Goal: Navigation & Orientation: Find specific page/section

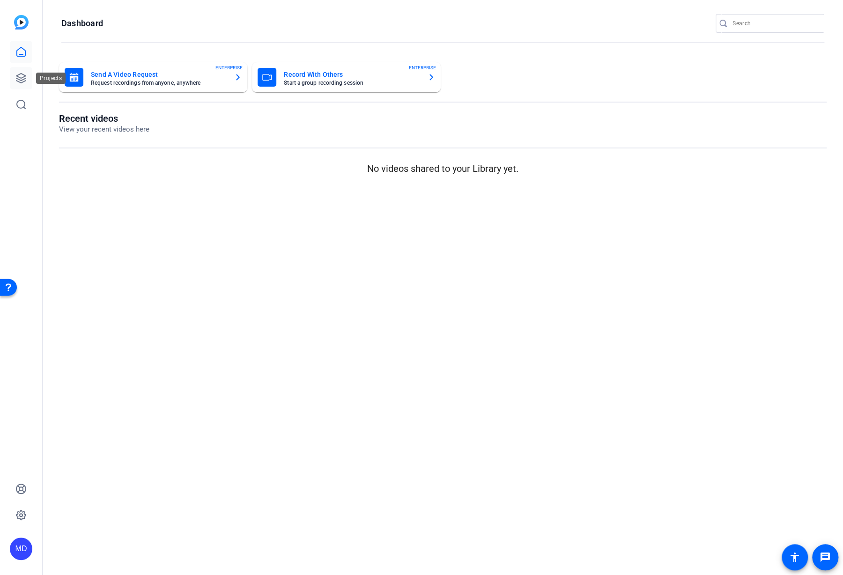
click at [26, 86] on link at bounding box center [21, 78] width 22 height 22
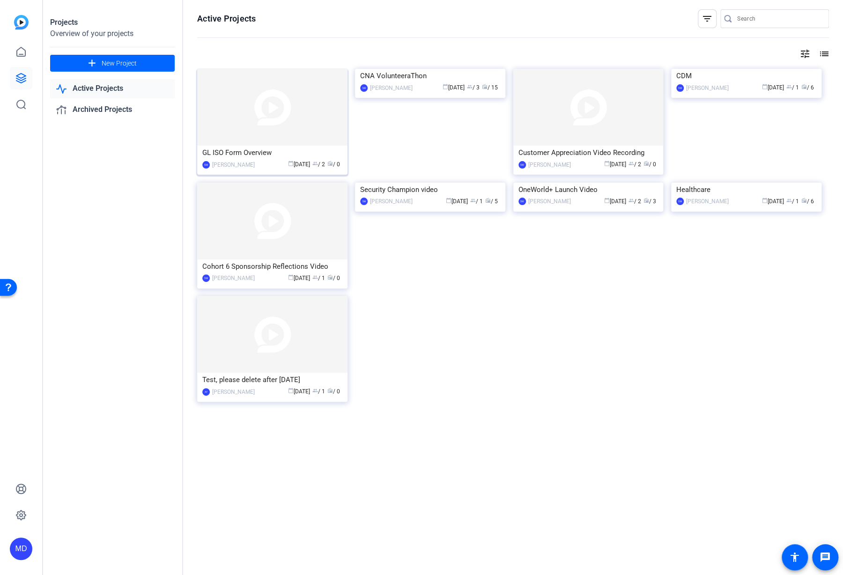
click at [280, 120] on img at bounding box center [272, 107] width 150 height 77
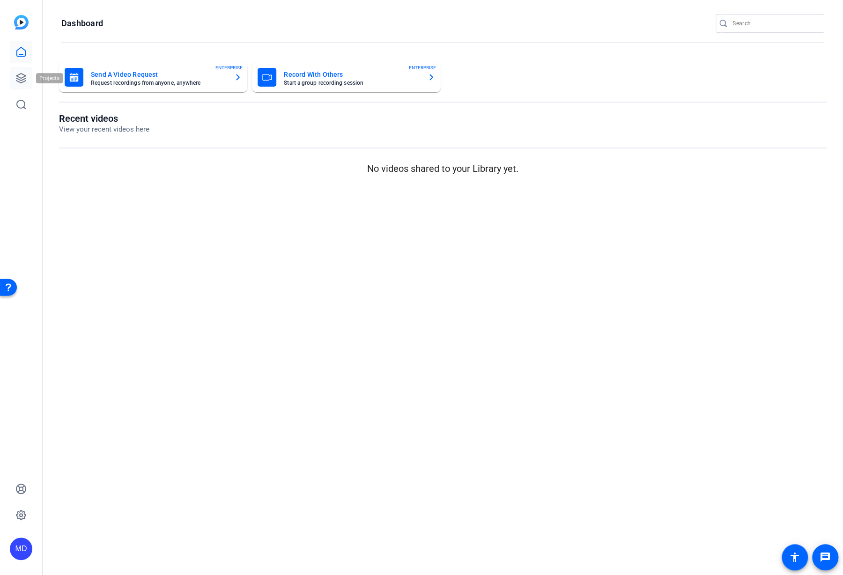
click at [20, 83] on icon at bounding box center [20, 78] width 11 height 11
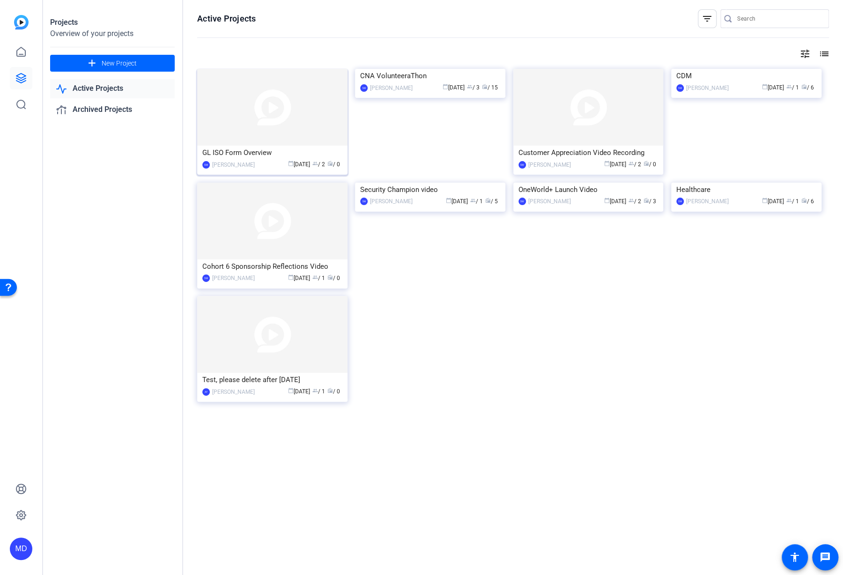
click at [260, 109] on img at bounding box center [272, 107] width 150 height 77
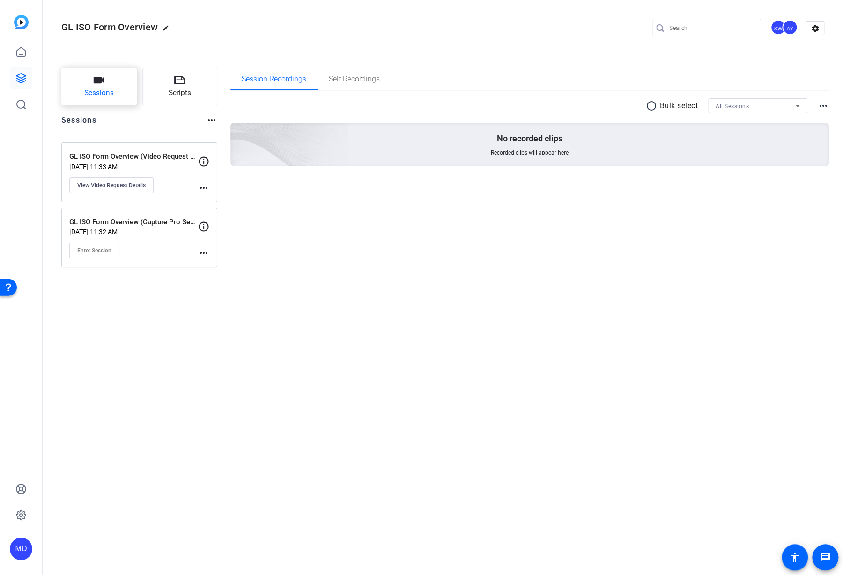
click at [96, 81] on icon "button" at bounding box center [99, 80] width 11 height 7
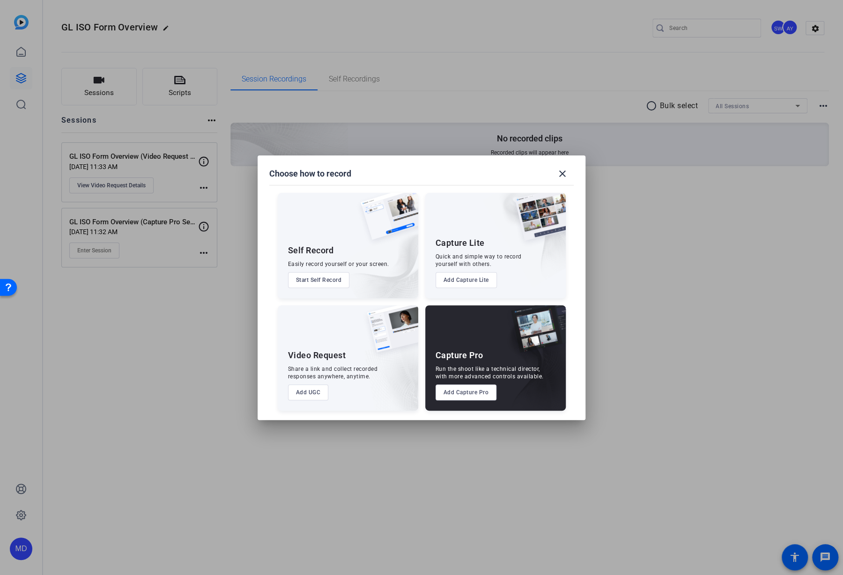
click at [91, 87] on div at bounding box center [421, 287] width 843 height 575
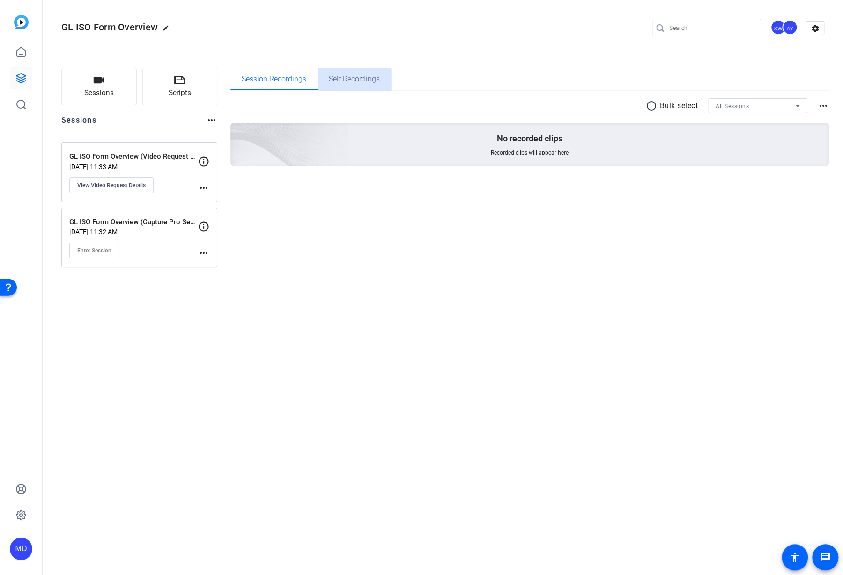
click at [336, 84] on span "Self Recordings" at bounding box center [354, 79] width 51 height 22
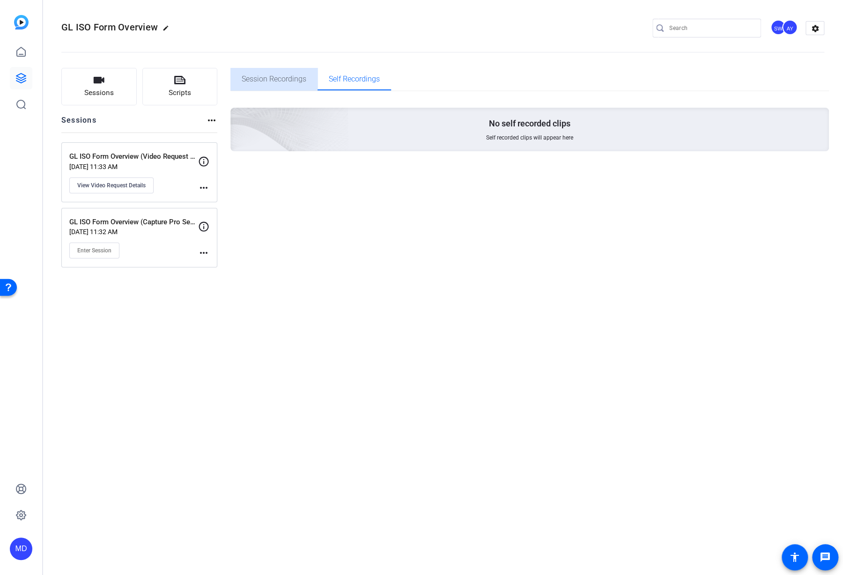
click at [284, 78] on span "Session Recordings" at bounding box center [274, 78] width 65 height 7
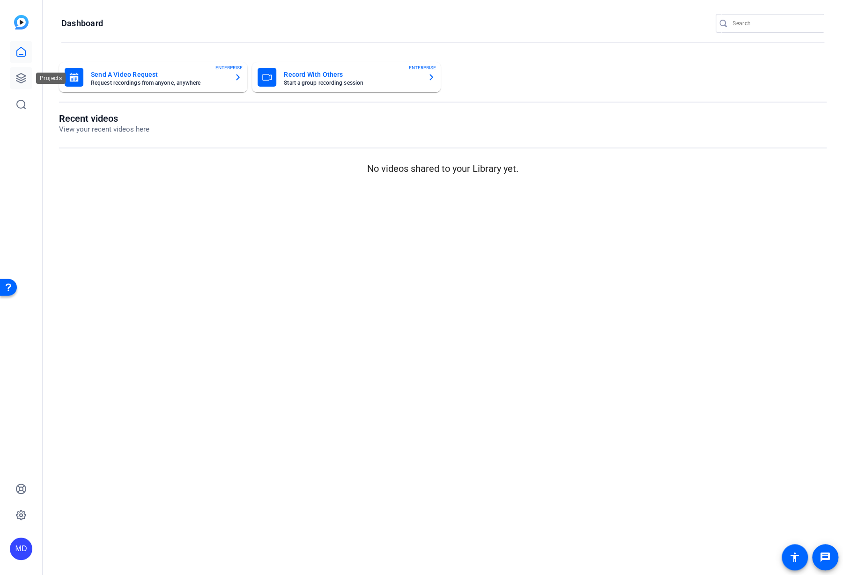
click at [22, 72] on link at bounding box center [21, 78] width 22 height 22
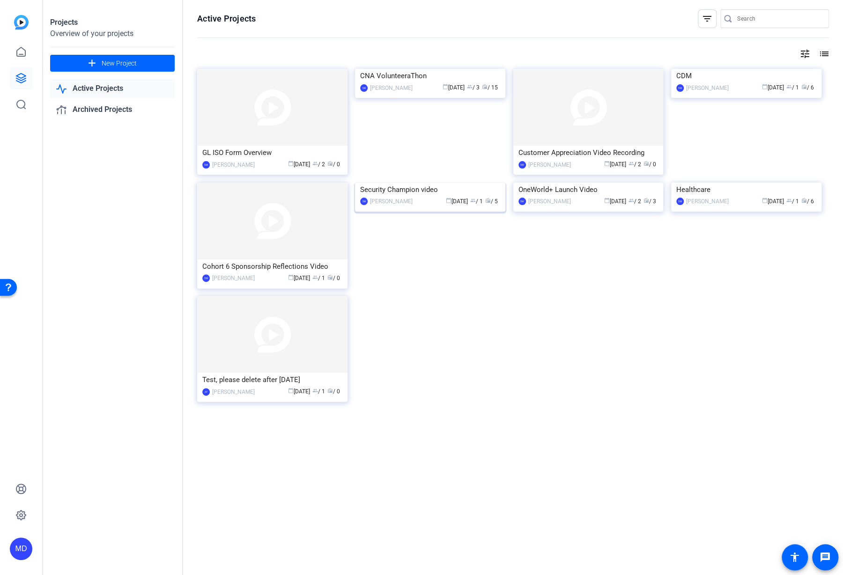
click at [431, 183] on img at bounding box center [430, 183] width 150 height 0
click at [398, 69] on img at bounding box center [430, 69] width 150 height 0
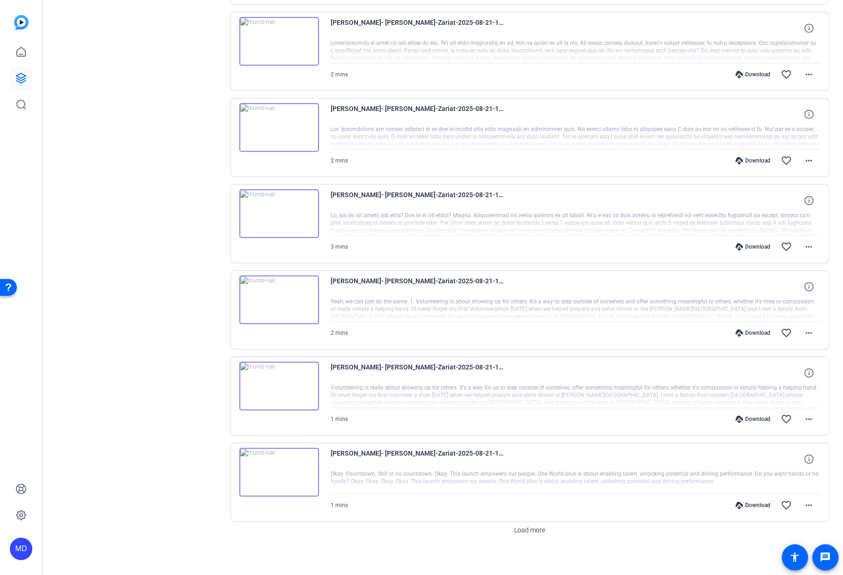
scroll to position [457, 0]
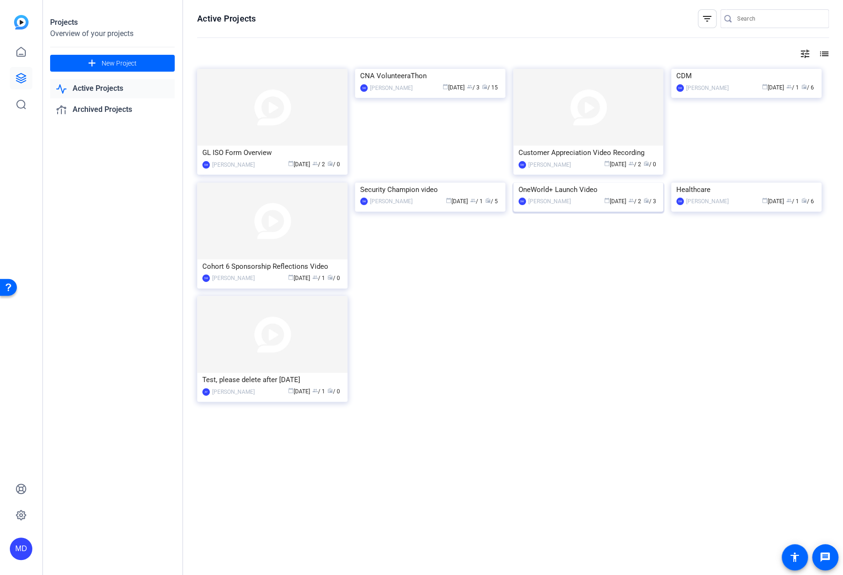
click at [584, 183] on img at bounding box center [588, 183] width 150 height 0
click at [718, 183] on img at bounding box center [746, 183] width 150 height 0
click at [714, 69] on img at bounding box center [746, 69] width 150 height 0
click at [319, 162] on span "group / 2" at bounding box center [318, 164] width 13 height 7
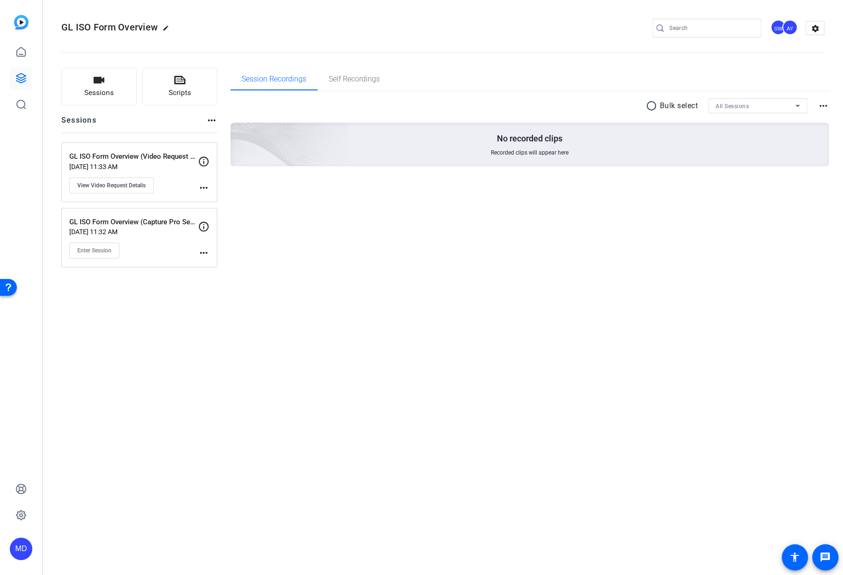
click at [113, 170] on div "GL ISO Form Overview (Video Request Session) Aug 18, 2025 @ 11:33 AM View Video…" at bounding box center [133, 172] width 129 height 42
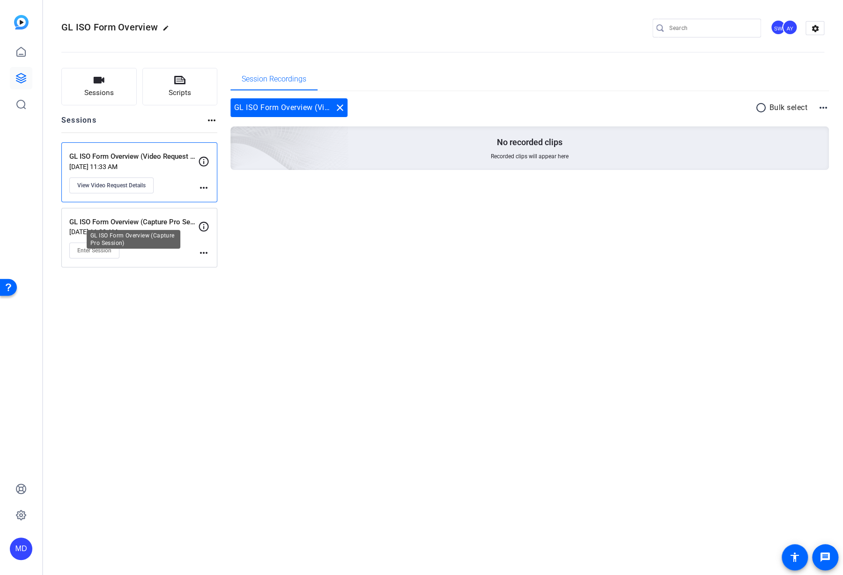
click at [118, 222] on p "GL ISO Form Overview (Capture Pro Session)" at bounding box center [133, 222] width 129 height 11
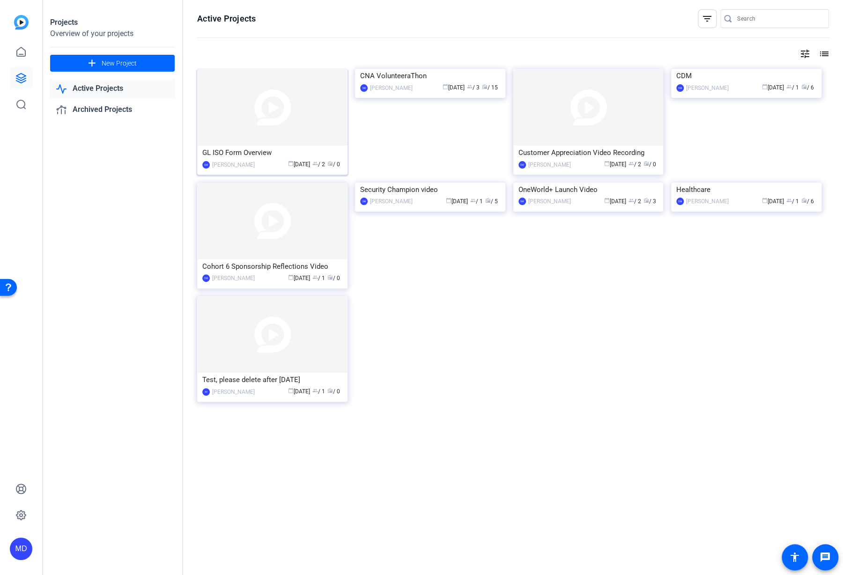
click at [328, 164] on span "radio" at bounding box center [330, 164] width 6 height 6
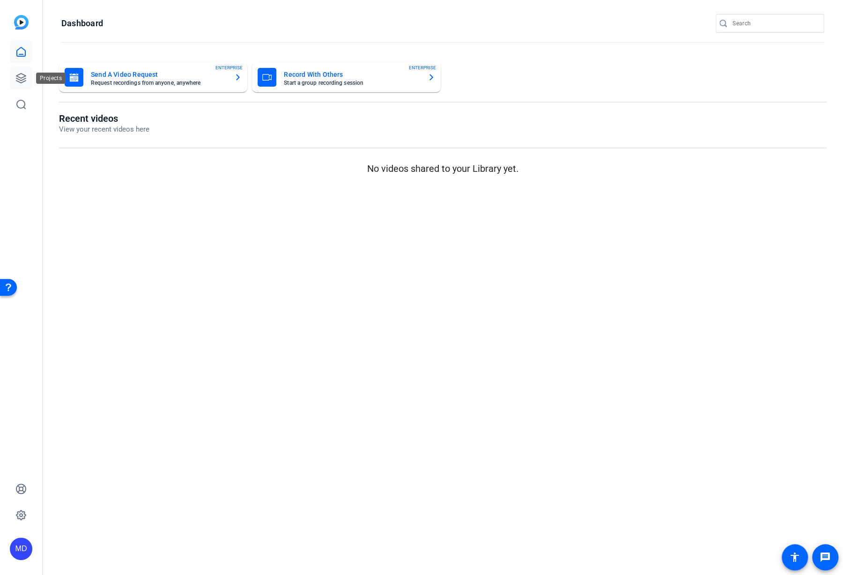
click at [24, 81] on icon at bounding box center [20, 78] width 9 height 9
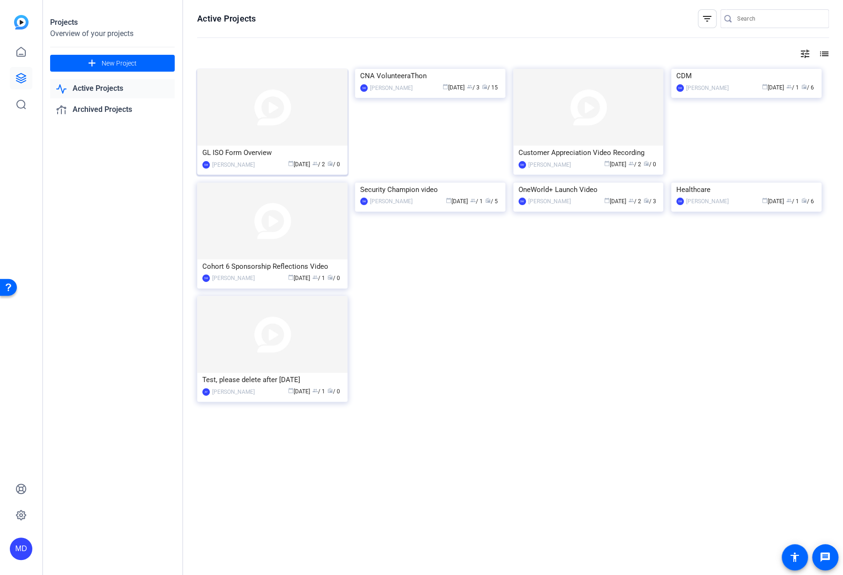
click at [270, 172] on mat-card-content "GL ISO Form Overview SW Steve Winiecki calendar_today Aug 18 group / 2 radio / 0" at bounding box center [272, 161] width 155 height 31
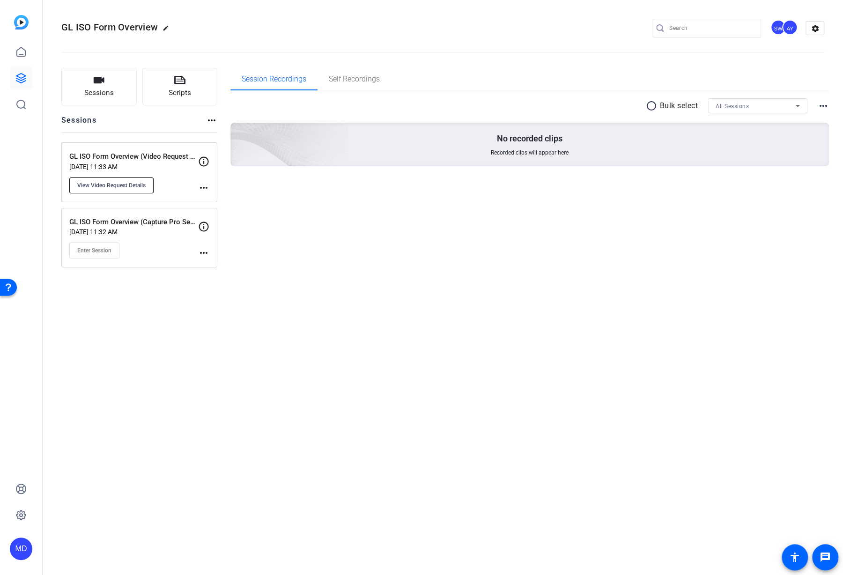
click at [118, 182] on span "View Video Request Details" at bounding box center [111, 185] width 68 height 7
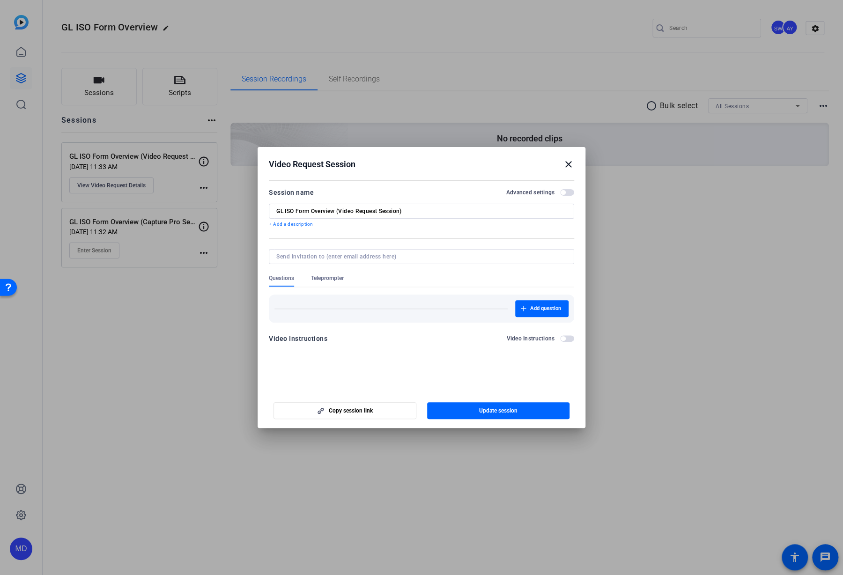
click at [570, 162] on mat-icon "close" at bounding box center [568, 164] width 11 height 11
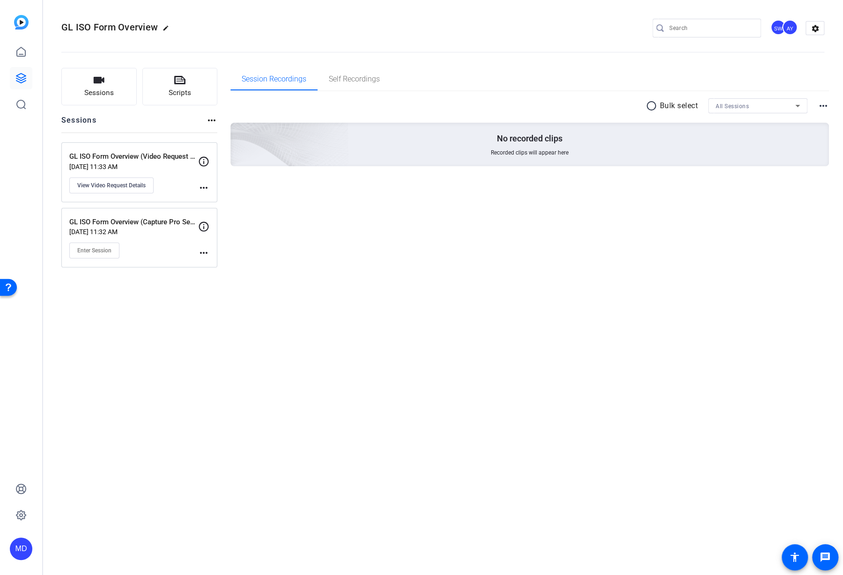
click at [202, 251] on mat-icon "more_horiz" at bounding box center [203, 252] width 11 height 11
click at [149, 328] on div at bounding box center [421, 287] width 843 height 575
click at [21, 77] on icon at bounding box center [20, 78] width 11 height 11
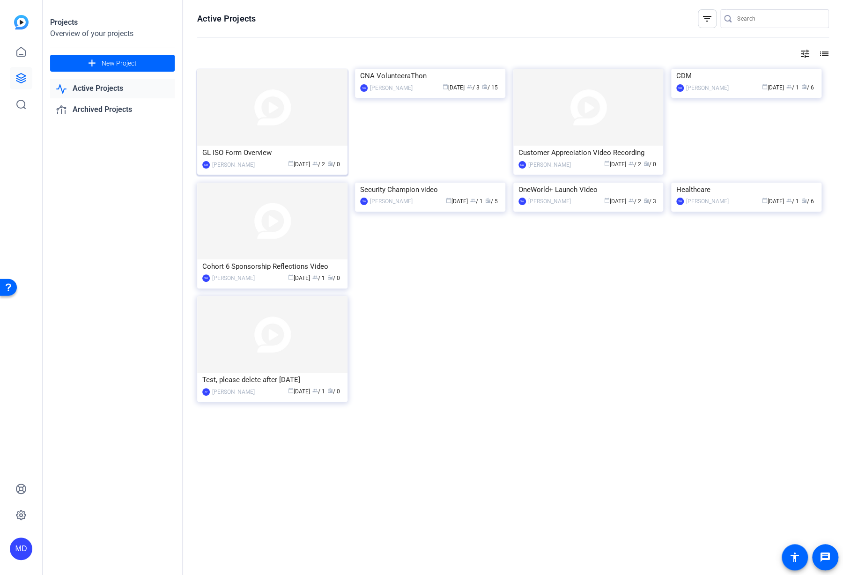
click at [235, 163] on div "[PERSON_NAME]" at bounding box center [233, 164] width 43 height 9
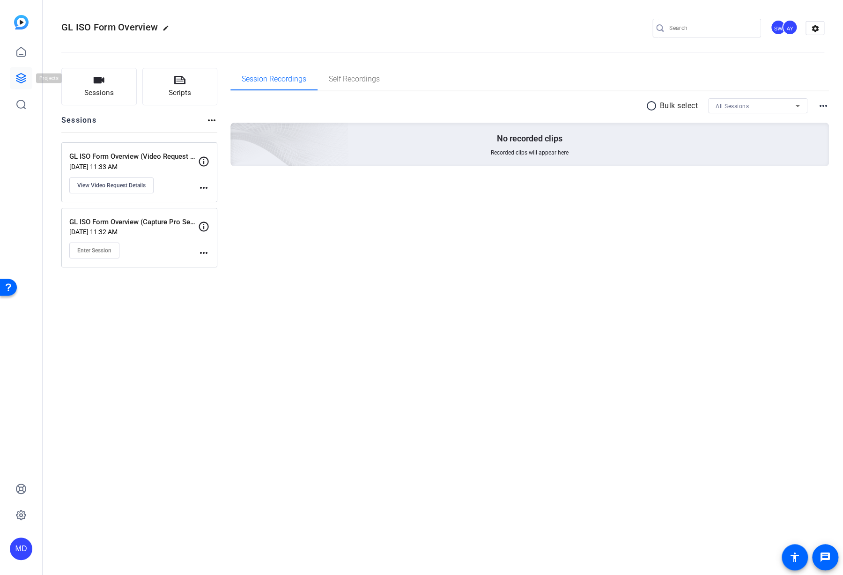
click at [18, 81] on icon at bounding box center [20, 78] width 9 height 9
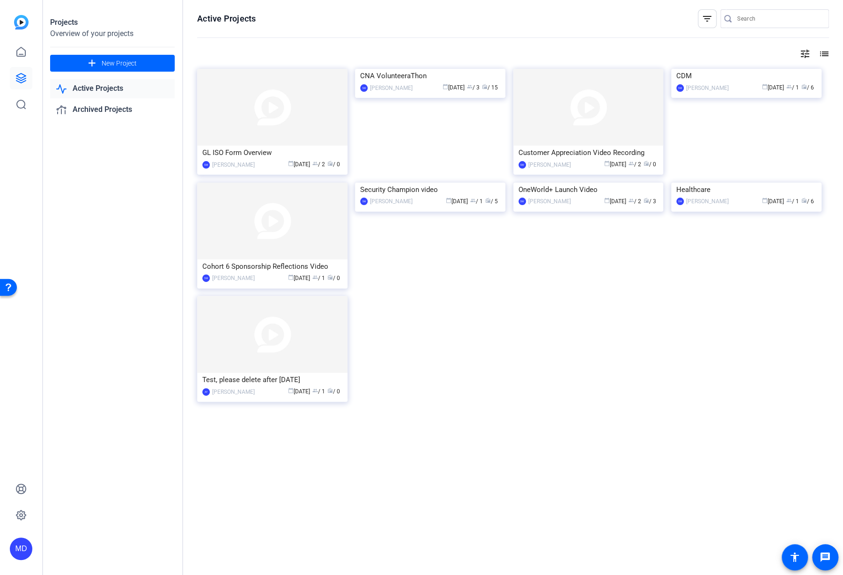
click at [802, 51] on mat-icon "tune" at bounding box center [804, 53] width 11 height 11
click at [802, 51] on div at bounding box center [421, 287] width 843 height 575
click at [821, 51] on mat-icon "list" at bounding box center [823, 53] width 11 height 11
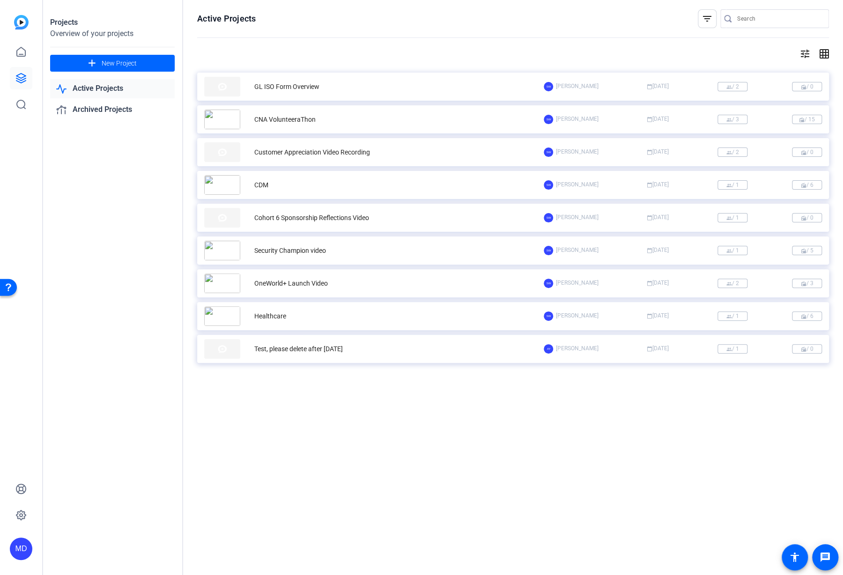
click at [821, 51] on mat-icon "grid_on" at bounding box center [823, 53] width 11 height 11
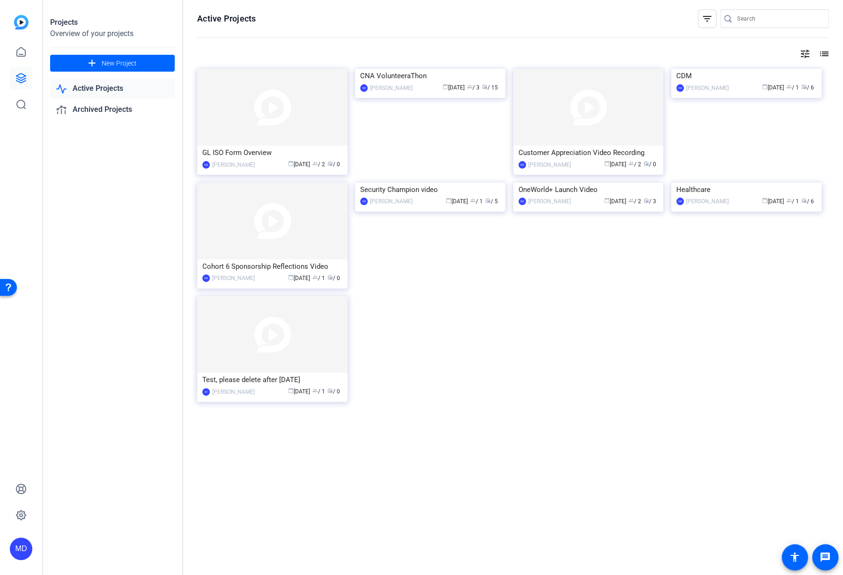
click at [702, 19] on mat-icon "filter_list" at bounding box center [707, 18] width 11 height 11
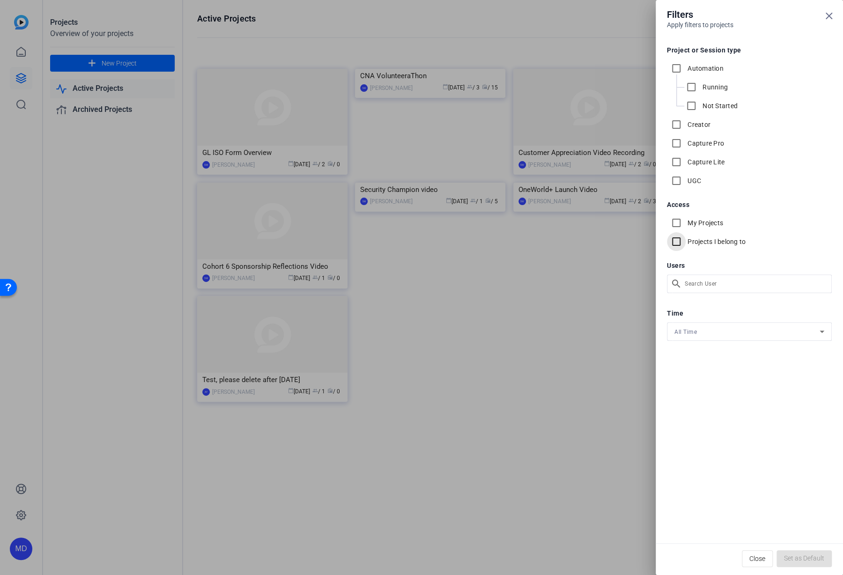
click at [673, 240] on input "Projects I belong to" at bounding box center [676, 241] width 19 height 19
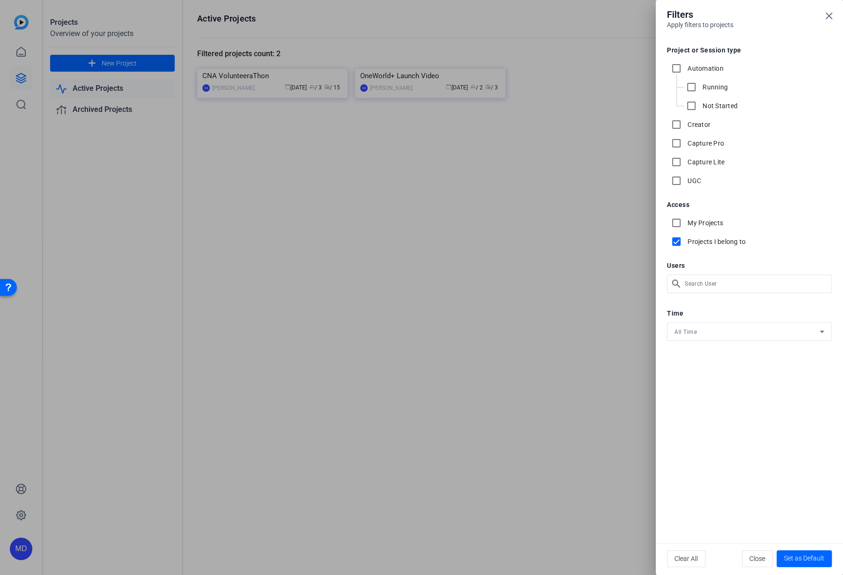
click at [673, 240] on input "Projects I belong to" at bounding box center [676, 241] width 19 height 19
checkbox input "false"
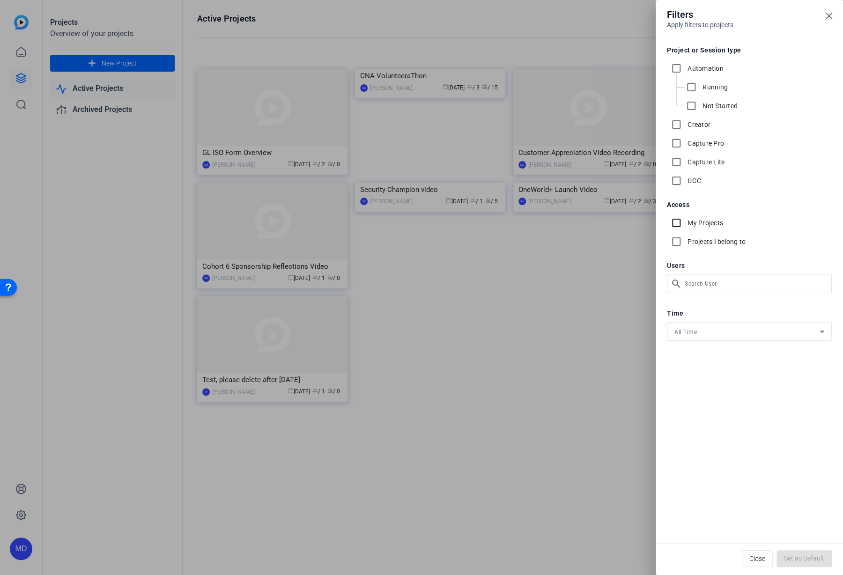
click at [678, 223] on input "My Projects" at bounding box center [676, 223] width 19 height 19
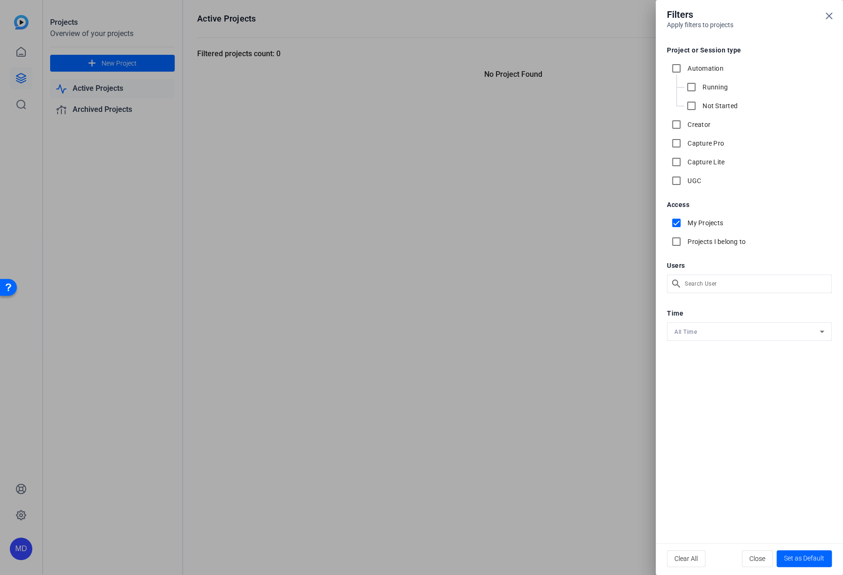
click at [678, 223] on input "My Projects" at bounding box center [676, 223] width 19 height 19
checkbox input "false"
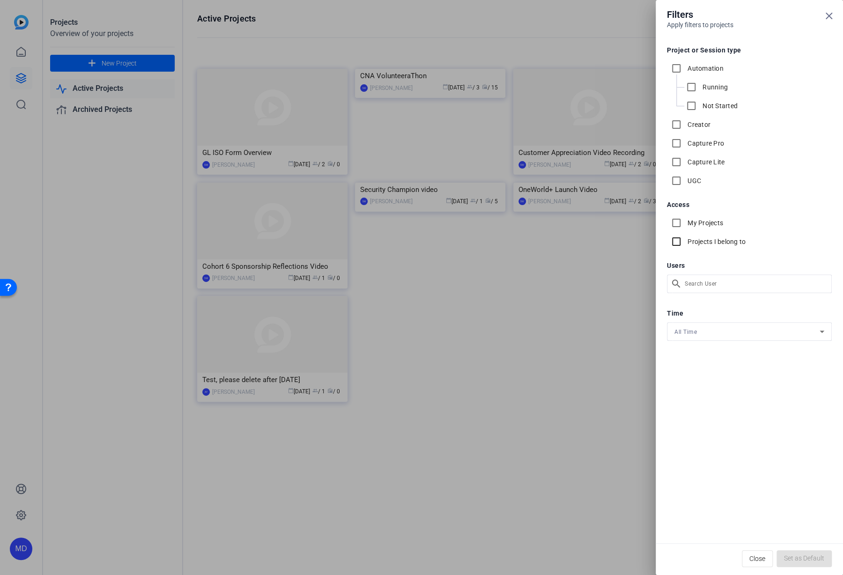
click at [674, 245] on input "Projects I belong to" at bounding box center [676, 241] width 19 height 19
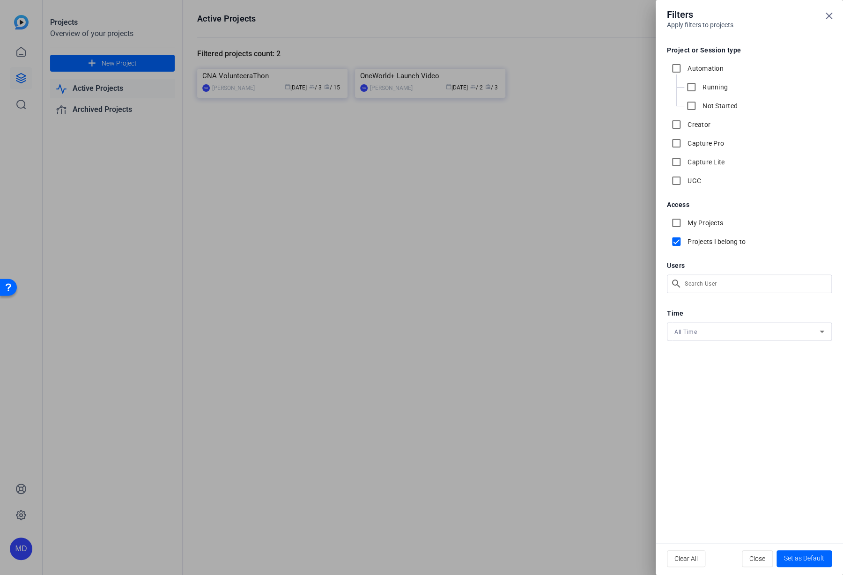
click at [674, 245] on input "Projects I belong to" at bounding box center [676, 241] width 19 height 19
checkbox input "false"
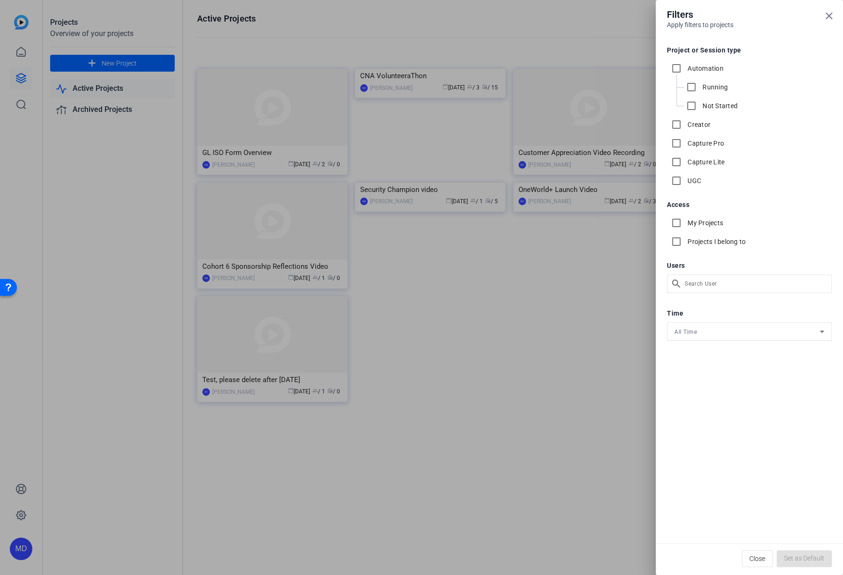
click at [425, 243] on div at bounding box center [421, 287] width 843 height 575
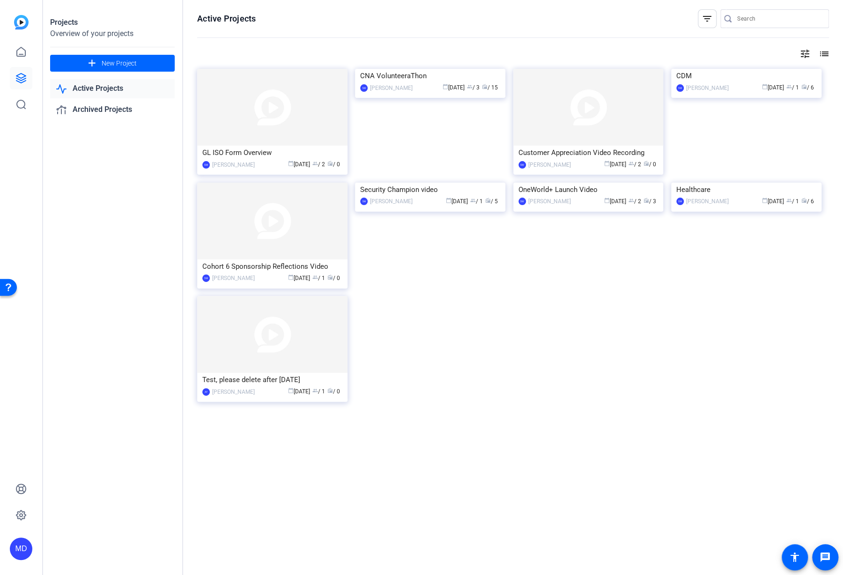
click at [425, 183] on img at bounding box center [430, 183] width 150 height 0
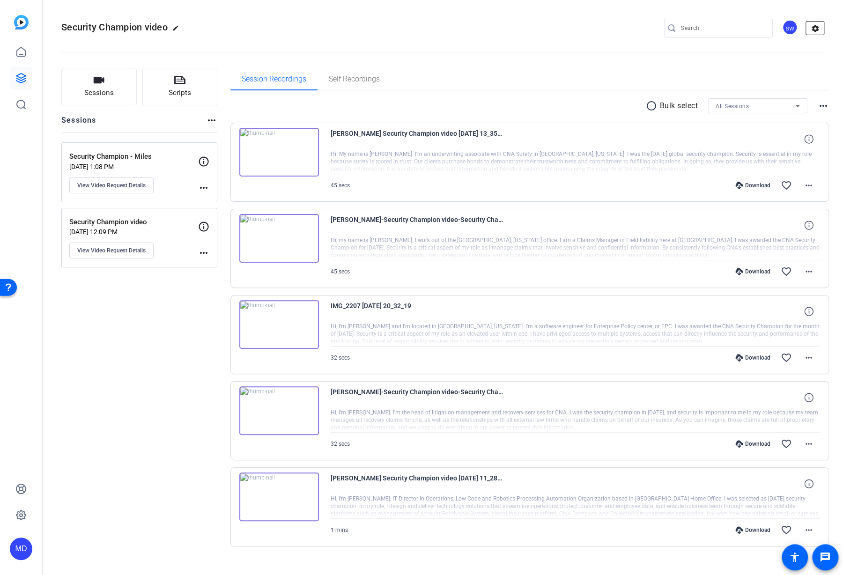
click at [808, 30] on mat-icon "settings" at bounding box center [815, 29] width 19 height 14
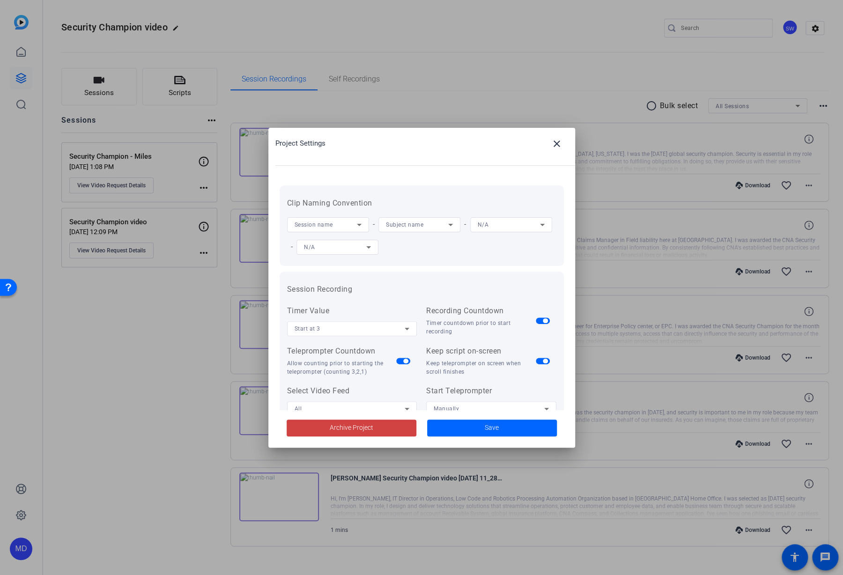
click at [546, 22] on div at bounding box center [421, 287] width 843 height 575
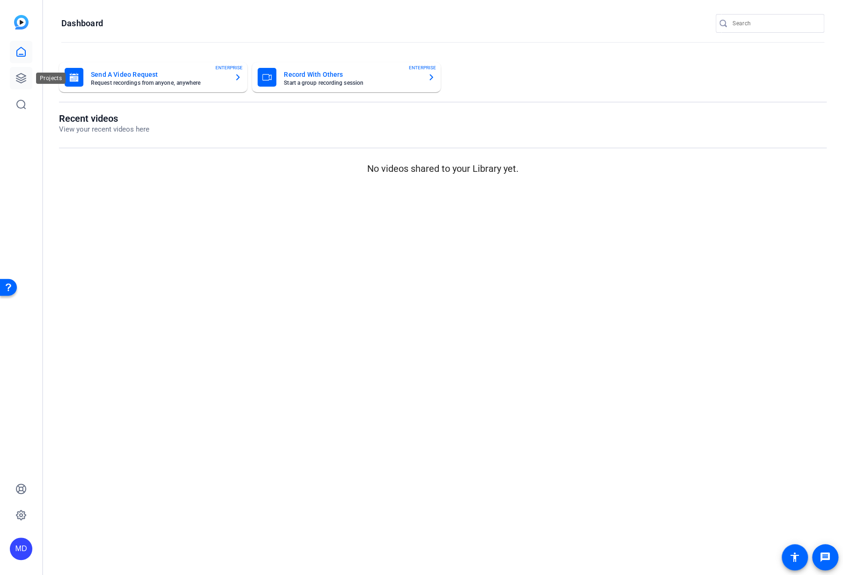
click at [22, 82] on icon at bounding box center [20, 78] width 9 height 9
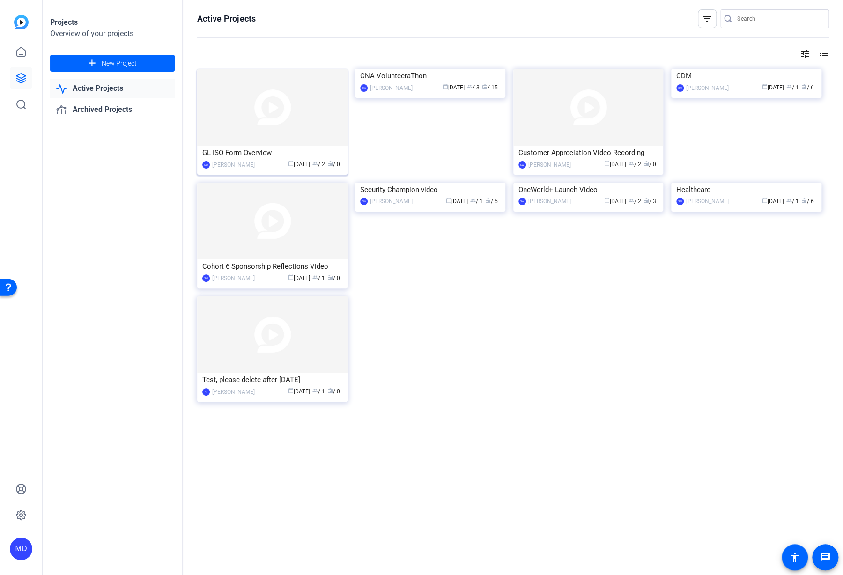
click at [302, 96] on img at bounding box center [272, 107] width 150 height 77
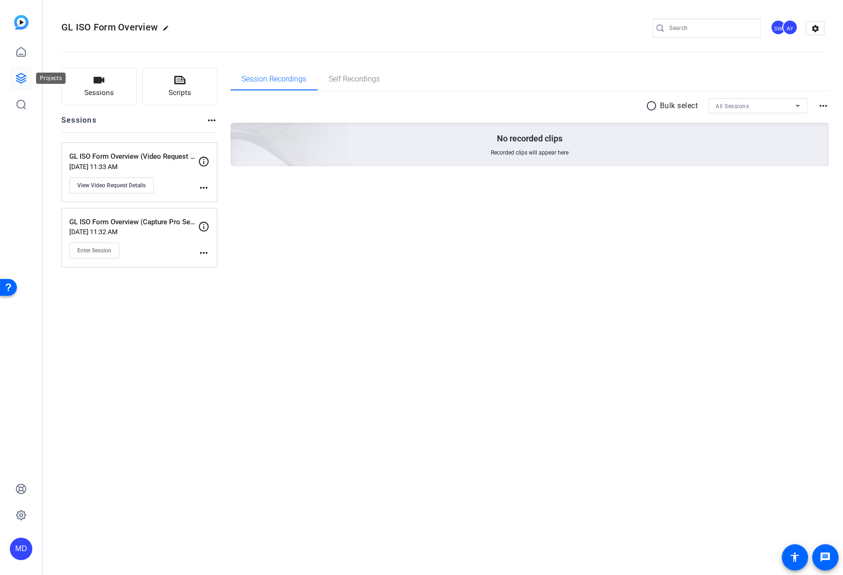
click at [17, 81] on icon at bounding box center [20, 78] width 11 height 11
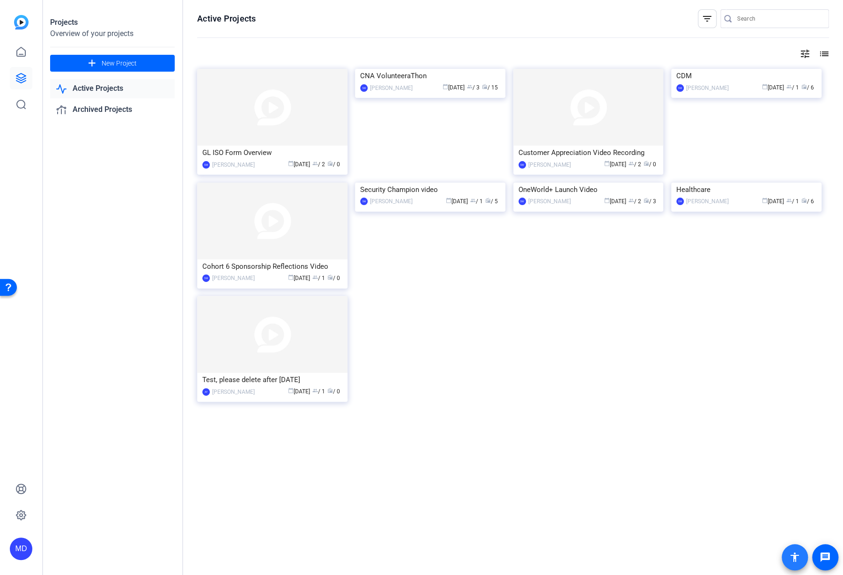
click at [790, 558] on mat-icon "accessibility" at bounding box center [794, 557] width 11 height 11
click at [821, 556] on mat-icon "message" at bounding box center [825, 557] width 11 height 11
click at [792, 559] on mat-icon "accessibility" at bounding box center [794, 557] width 11 height 11
click at [22, 52] on icon at bounding box center [20, 51] width 11 height 11
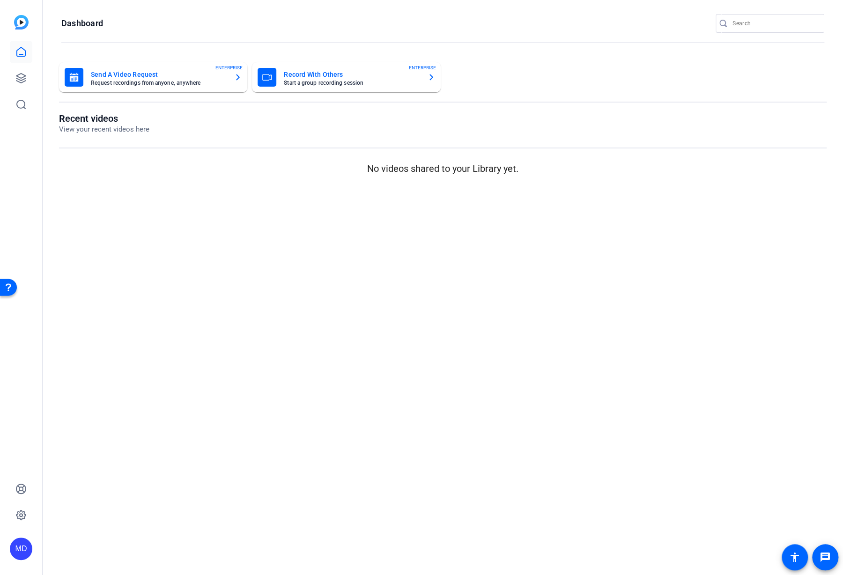
click at [65, 28] on h1 "Dashboard" at bounding box center [82, 23] width 42 height 11
click at [17, 512] on icon at bounding box center [20, 514] width 9 height 9
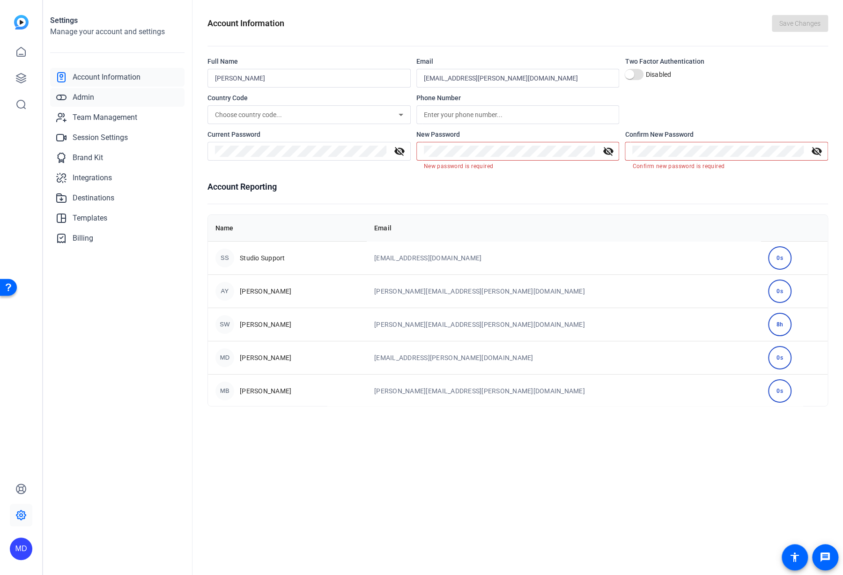
click at [82, 93] on span "Admin" at bounding box center [84, 97] width 22 height 11
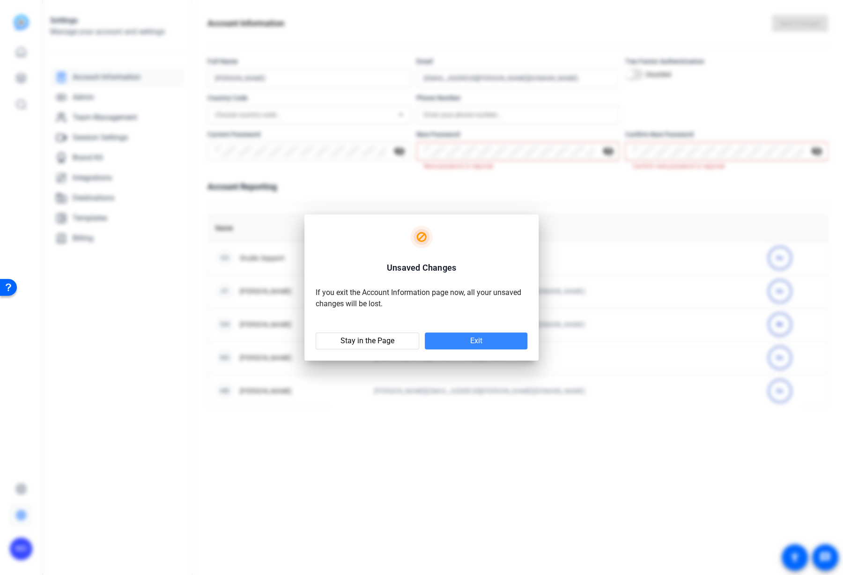
click at [471, 342] on span "Exit" at bounding box center [476, 340] width 12 height 9
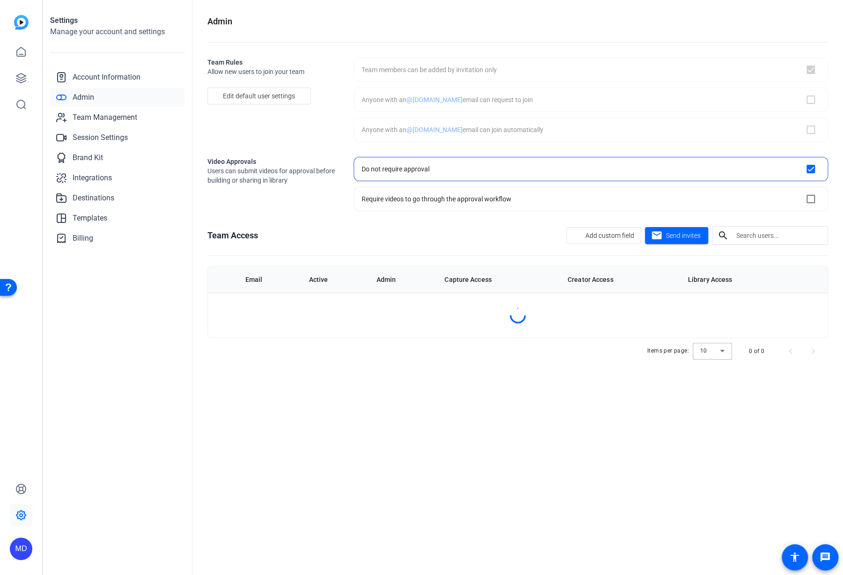
checkbox input "true"
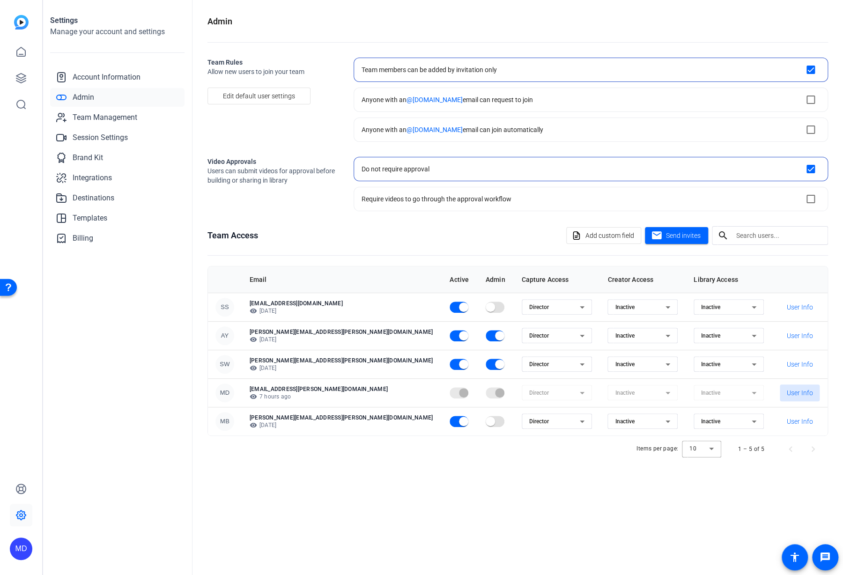
click at [790, 392] on span "User Info" at bounding box center [799, 392] width 26 height 9
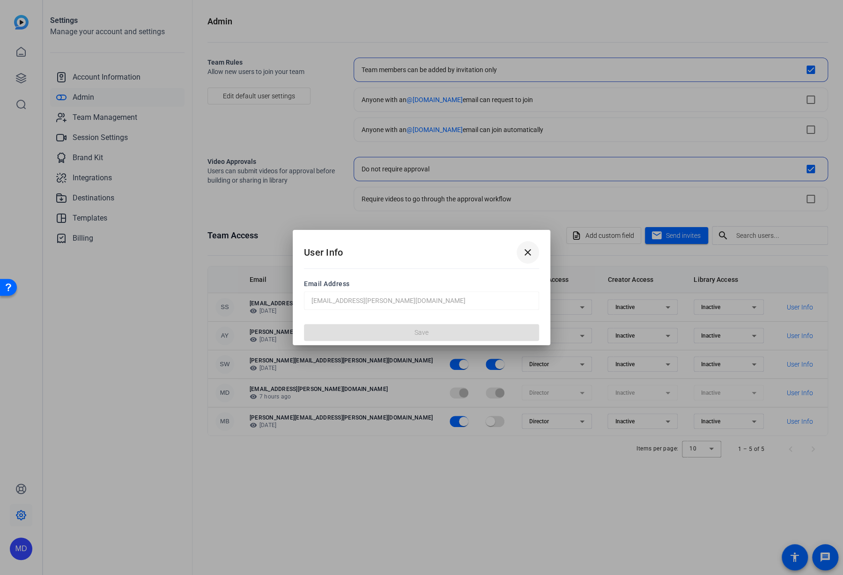
click at [528, 252] on mat-icon "close" at bounding box center [527, 252] width 11 height 11
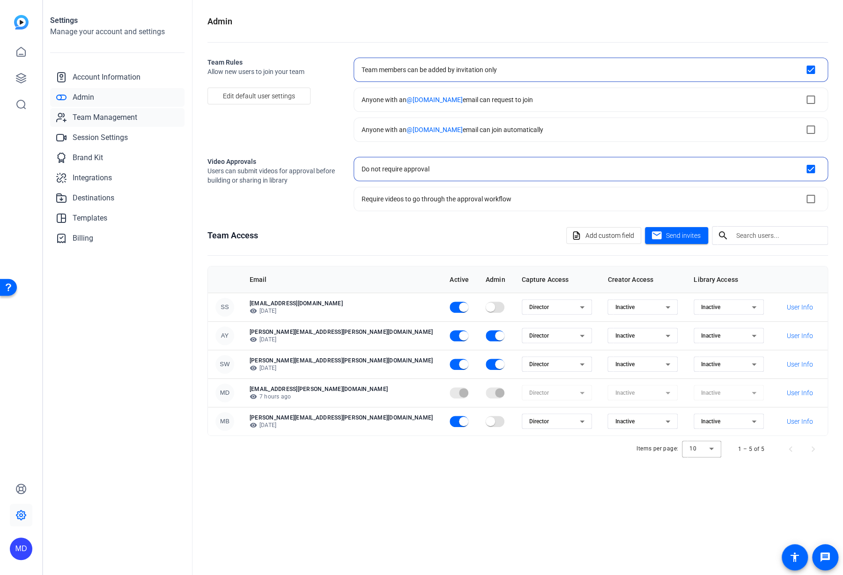
click at [106, 117] on span "Team Management" at bounding box center [105, 117] width 65 height 11
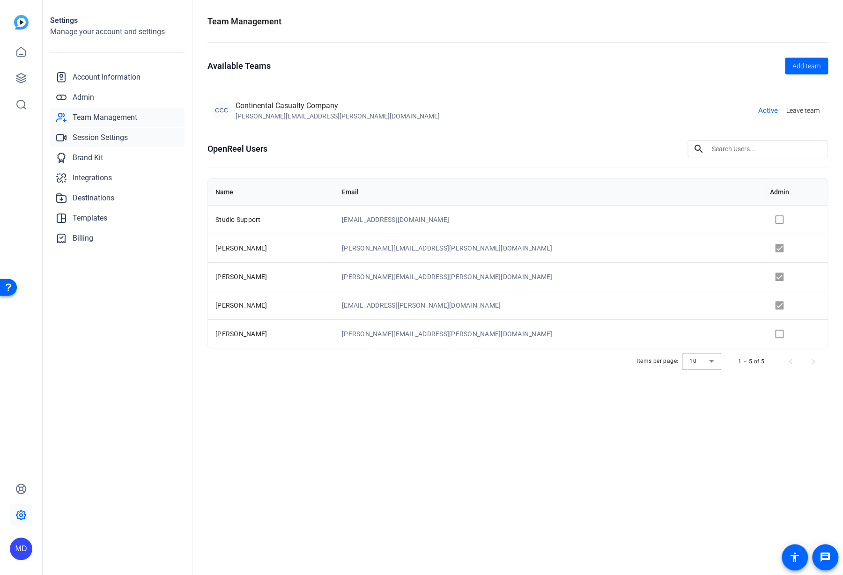
click at [109, 139] on span "Session Settings" at bounding box center [100, 137] width 55 height 11
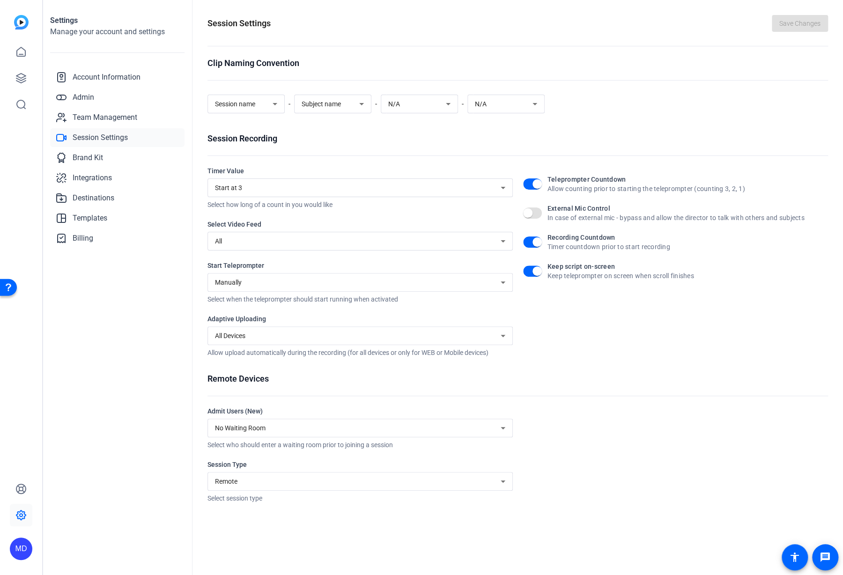
click at [19, 22] on img at bounding box center [21, 22] width 15 height 15
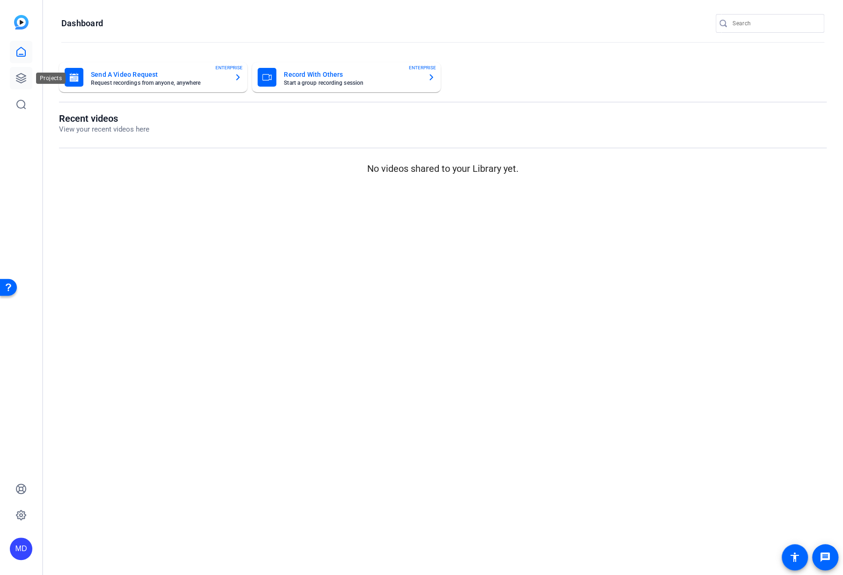
click at [20, 81] on icon at bounding box center [20, 78] width 11 height 11
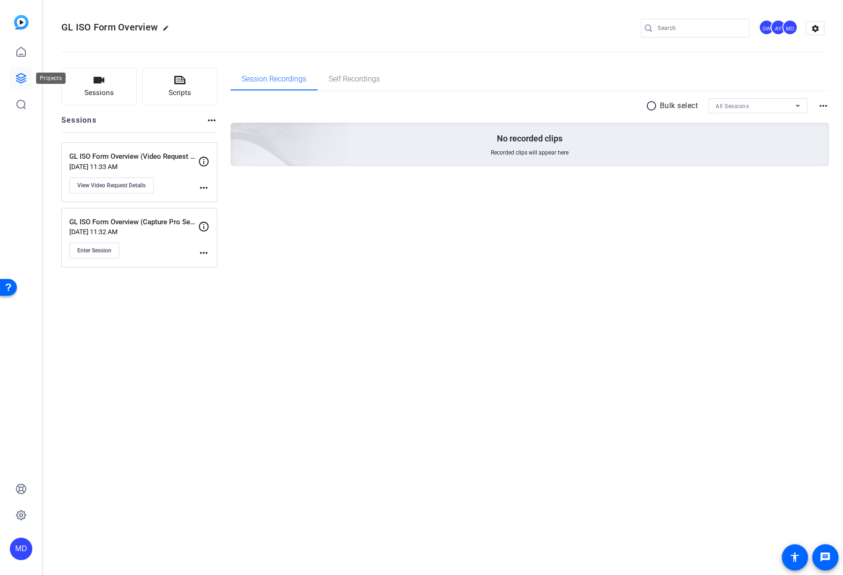
click at [19, 77] on icon at bounding box center [20, 78] width 9 height 9
